Goal: Browse casually: Explore the website without a specific task or goal

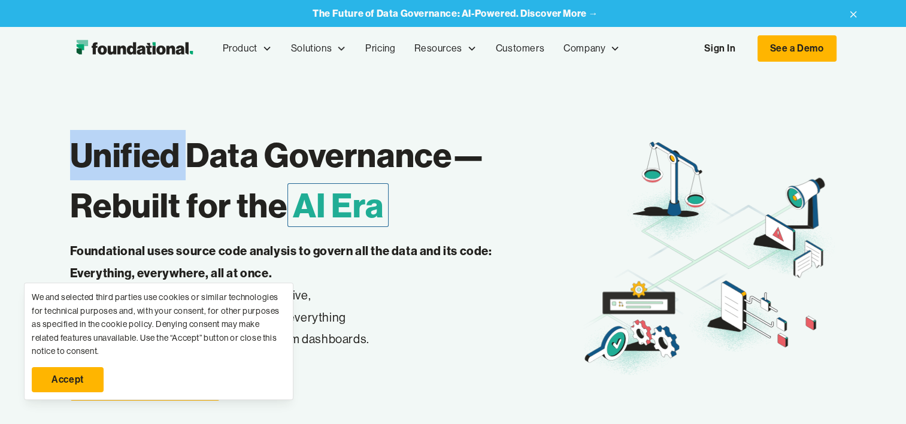
click at [290, 210] on h1 "Unified Data Governance— Rebuilt for the AI Era" at bounding box center [325, 180] width 511 height 101
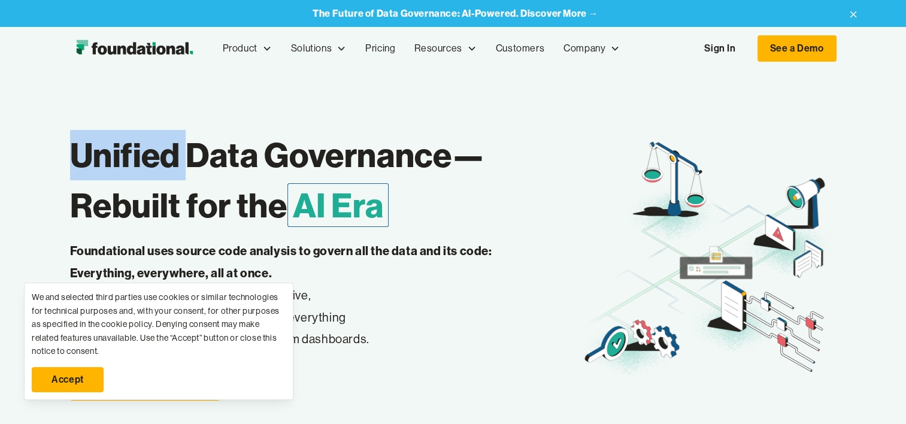
click at [2, 180] on div "Unified Data Governance— Rebuilt for the AI Era Foundational uses source code a…" at bounding box center [453, 290] width 906 height 441
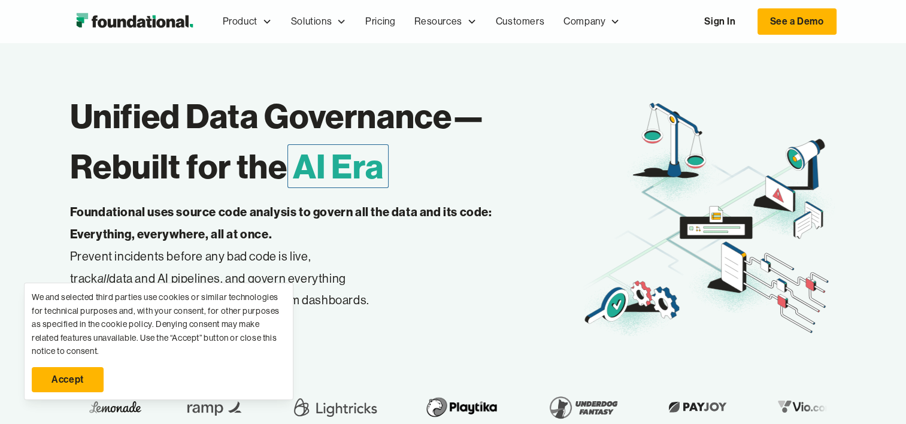
scroll to position [60, 0]
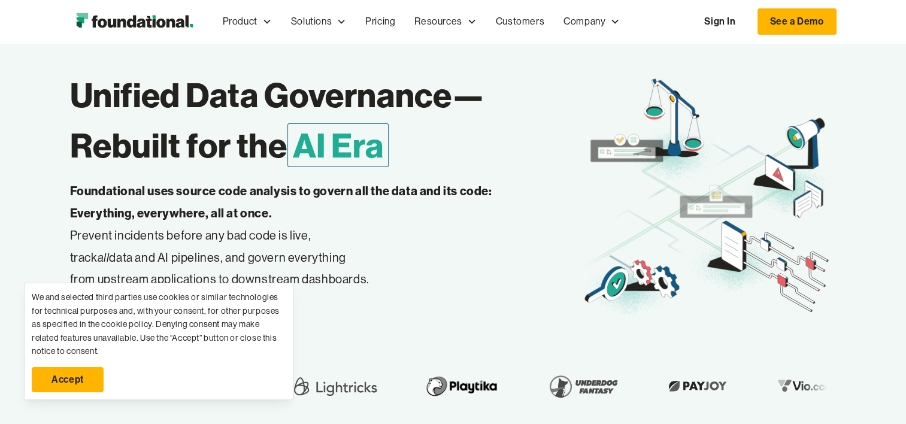
click at [43, 172] on div "Unified Data Governance— Rebuilt for the AI Era Foundational uses source code a…" at bounding box center [453, 230] width 906 height 441
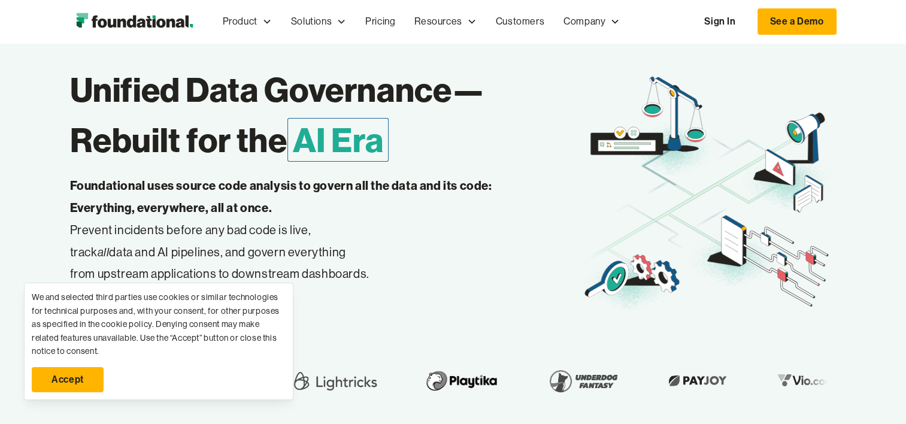
scroll to position [0, 0]
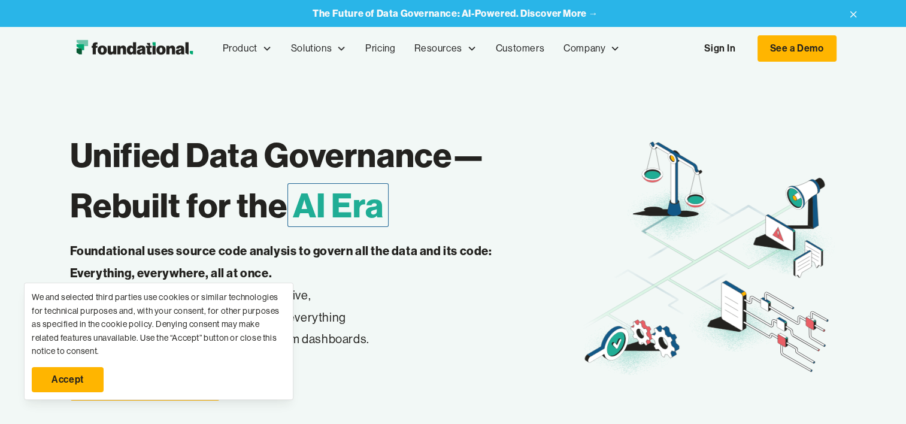
click at [29, 223] on div "Unified Data Governance— Rebuilt for the AI Era Foundational uses source code a…" at bounding box center [453, 290] width 906 height 441
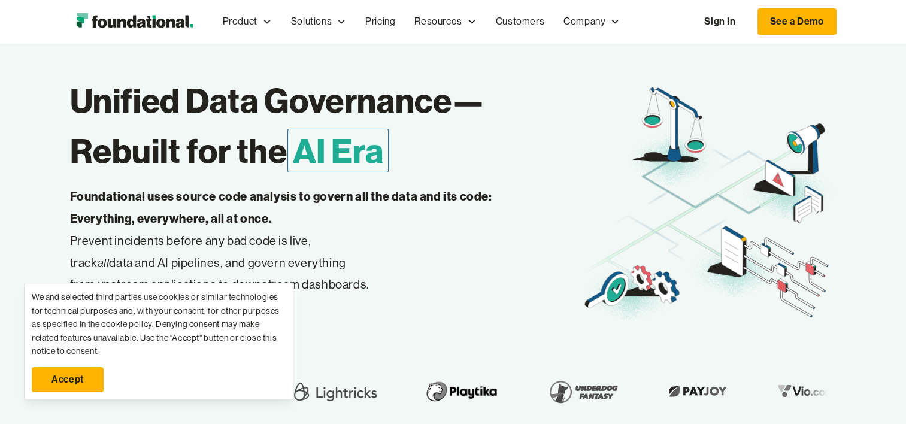
scroll to position [120, 0]
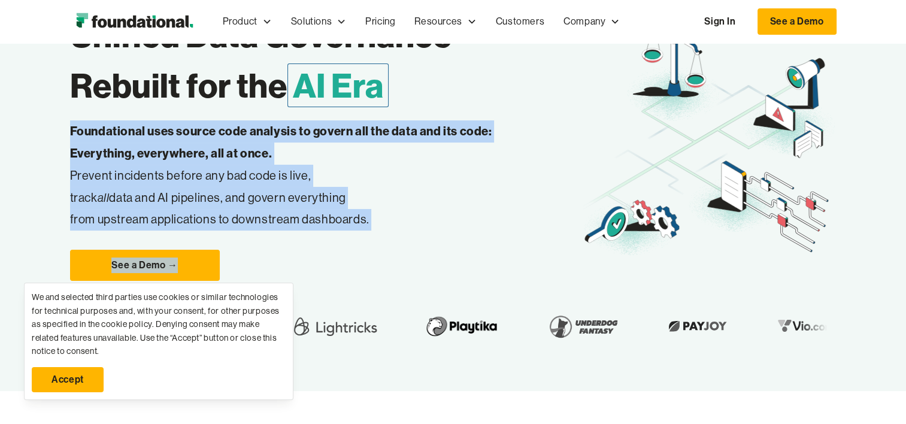
drag, startPoint x: 69, startPoint y: 128, endPoint x: 393, endPoint y: 240, distance: 342.9
click at [393, 240] on div "Unified Data Governance— Rebuilt for the AI Era Foundational uses source code a…" at bounding box center [453, 170] width 906 height 441
drag, startPoint x: 393, startPoint y: 240, endPoint x: 388, endPoint y: 229, distance: 11.3
click at [388, 229] on p "Foundational uses source code analysis to govern all the data and its code: Eve…" at bounding box center [300, 175] width 460 height 110
click at [374, 224] on p "Foundational uses source code analysis to govern all the data and its code: Eve…" at bounding box center [300, 175] width 460 height 110
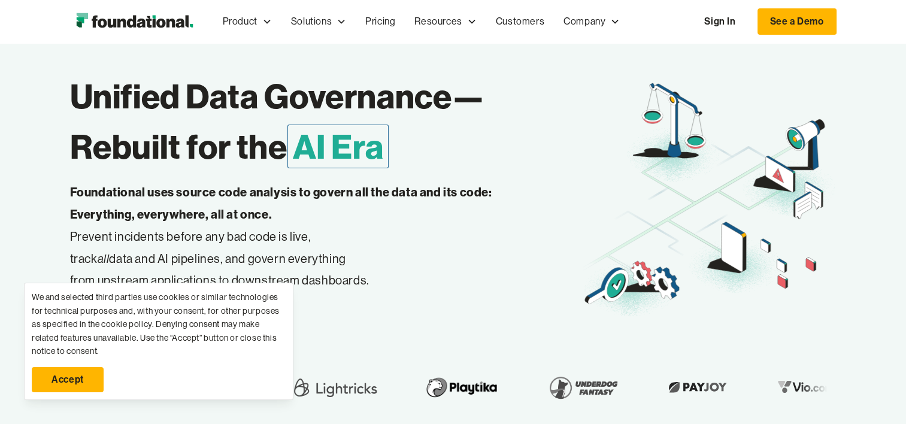
scroll to position [0, 0]
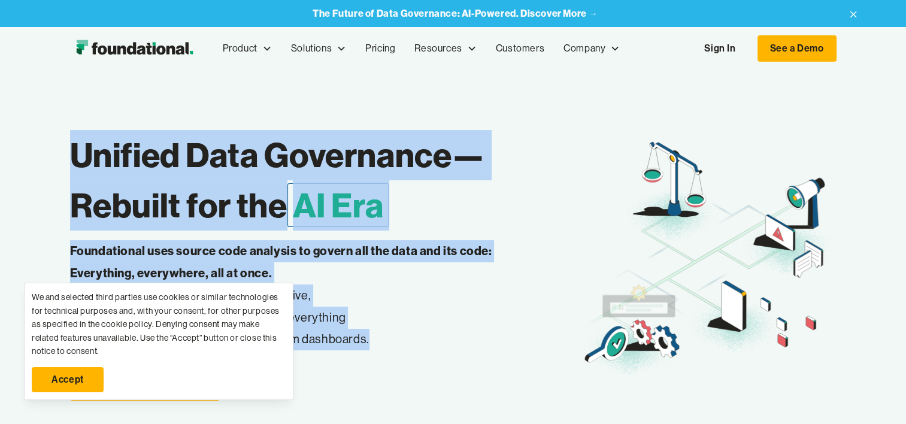
drag, startPoint x: 68, startPoint y: 152, endPoint x: 372, endPoint y: 341, distance: 357.9
click at [372, 341] on div "Unified Data Governance— Rebuilt for the AI Era Foundational uses source code a…" at bounding box center [453, 290] width 906 height 441
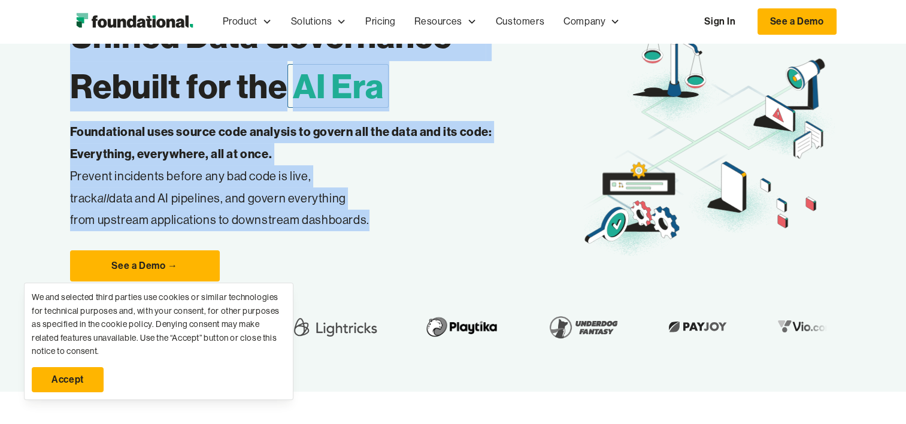
scroll to position [180, 0]
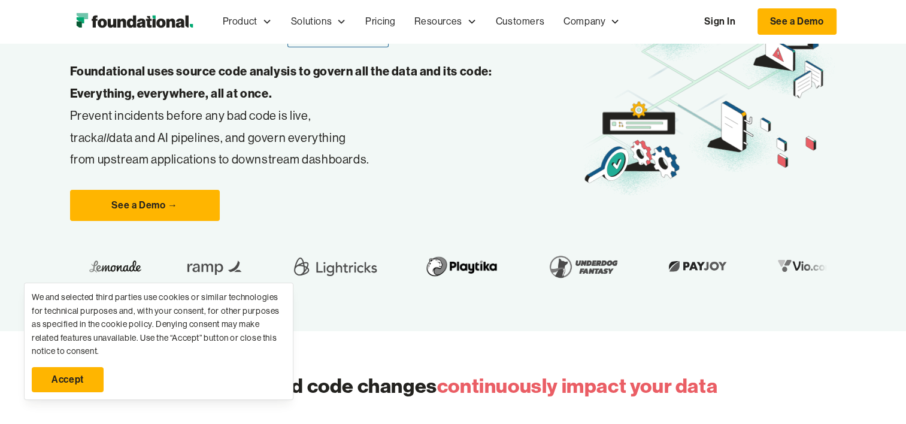
click at [52, 175] on div "Unified Data Governance— Rebuilt for the AI Era Foundational uses source code a…" at bounding box center [453, 110] width 906 height 441
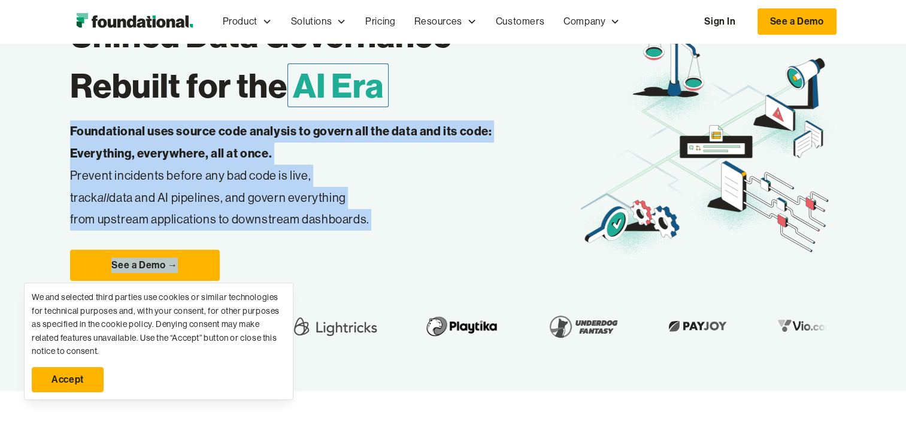
drag, startPoint x: 69, startPoint y: 127, endPoint x: 415, endPoint y: 236, distance: 362.5
click at [415, 236] on div "Unified Data Governance— Rebuilt for the AI Era Foundational uses source code a…" at bounding box center [453, 170] width 906 height 441
